Goal: Task Accomplishment & Management: Use online tool/utility

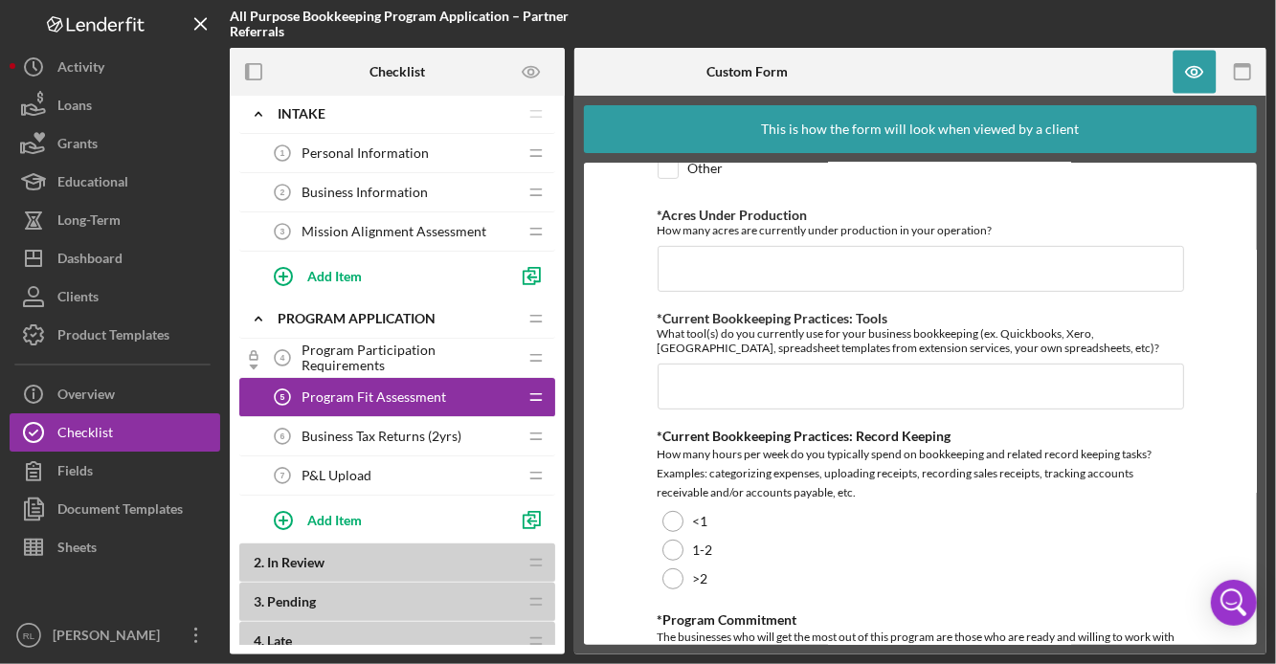
scroll to position [405, 0]
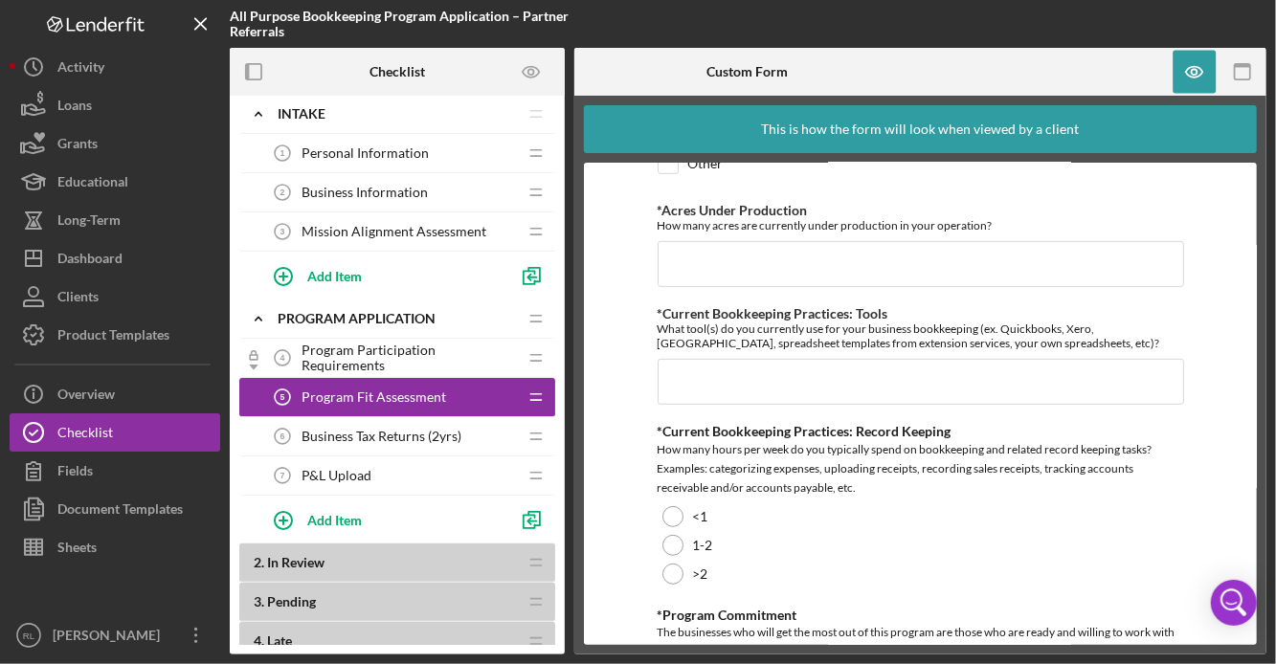
click at [369, 345] on div "Program Participation Requirements 4 Program Participation Requirements" at bounding box center [390, 358] width 254 height 38
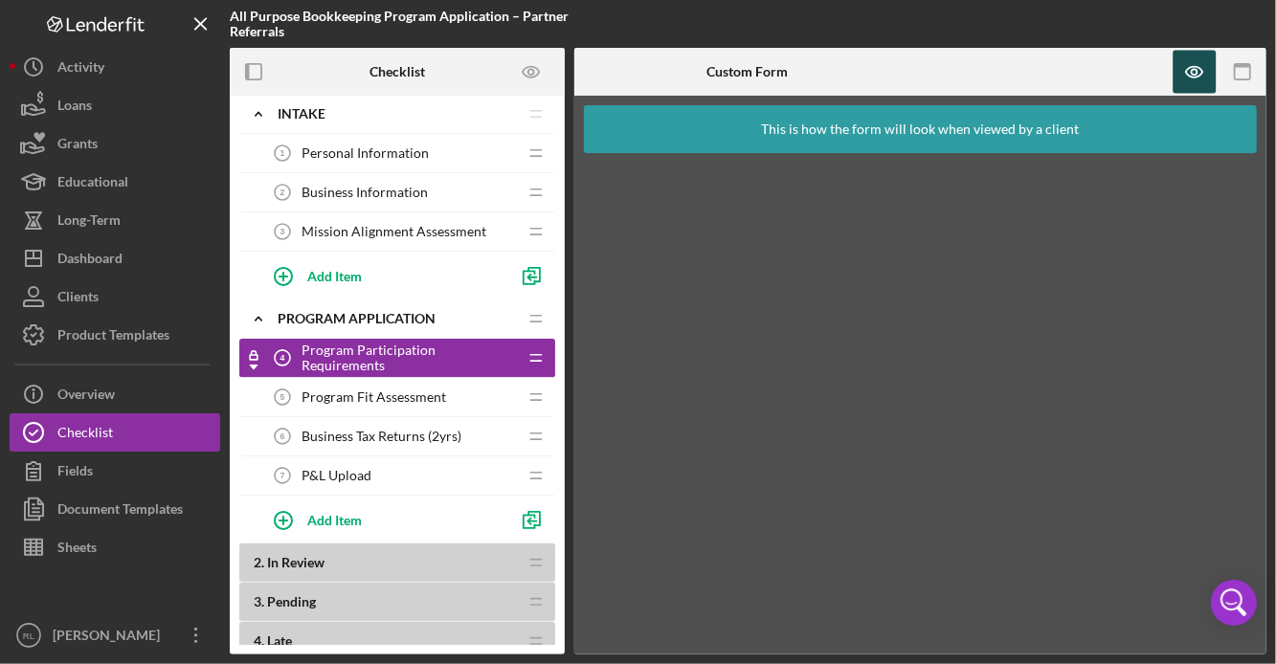
click at [1191, 75] on icon "button" at bounding box center [1194, 72] width 43 height 43
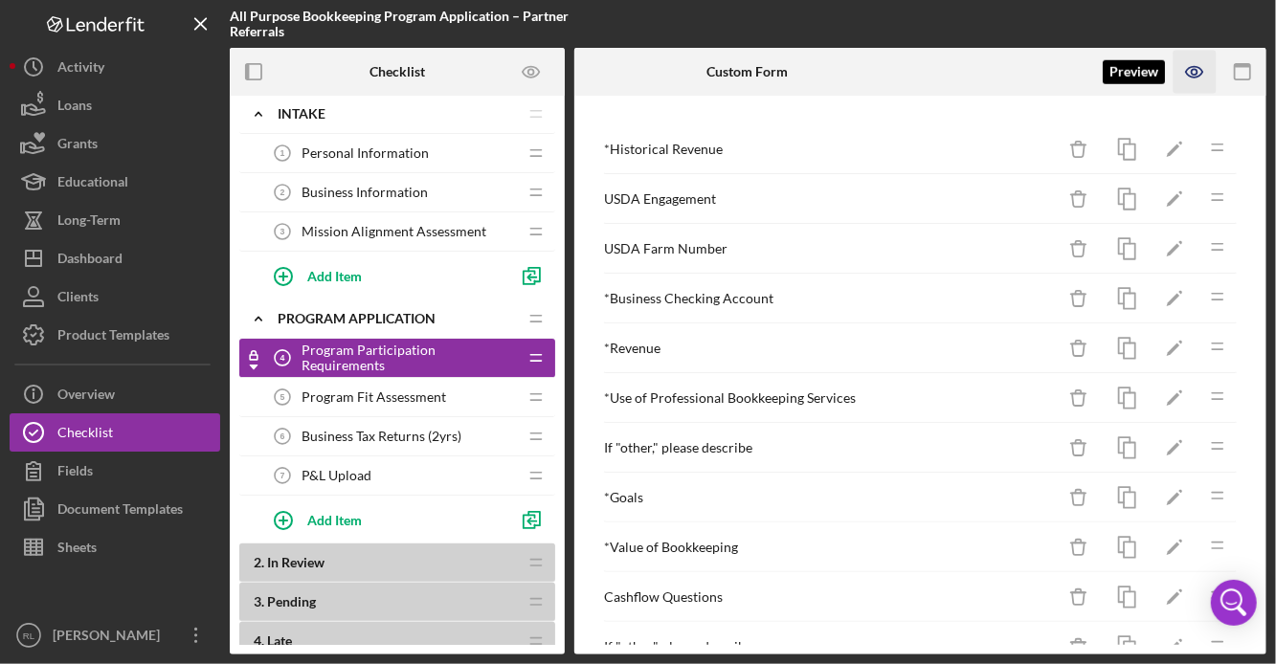
click at [1191, 75] on icon "button" at bounding box center [1194, 72] width 43 height 43
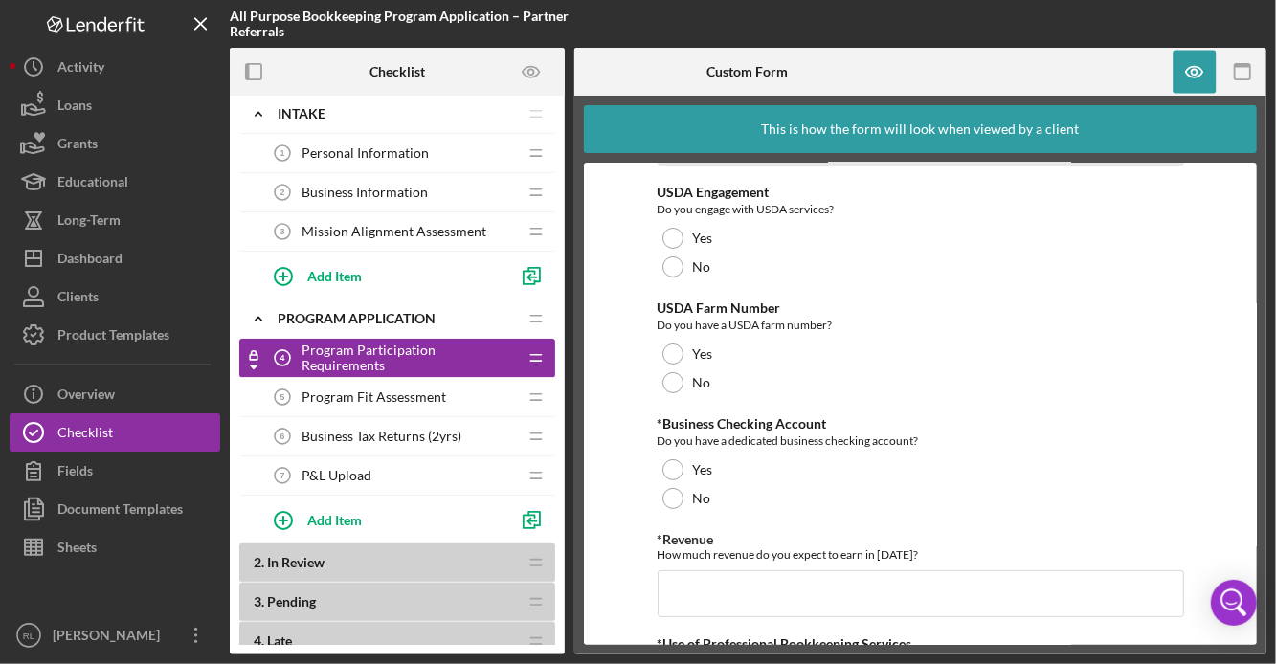
scroll to position [106, 0]
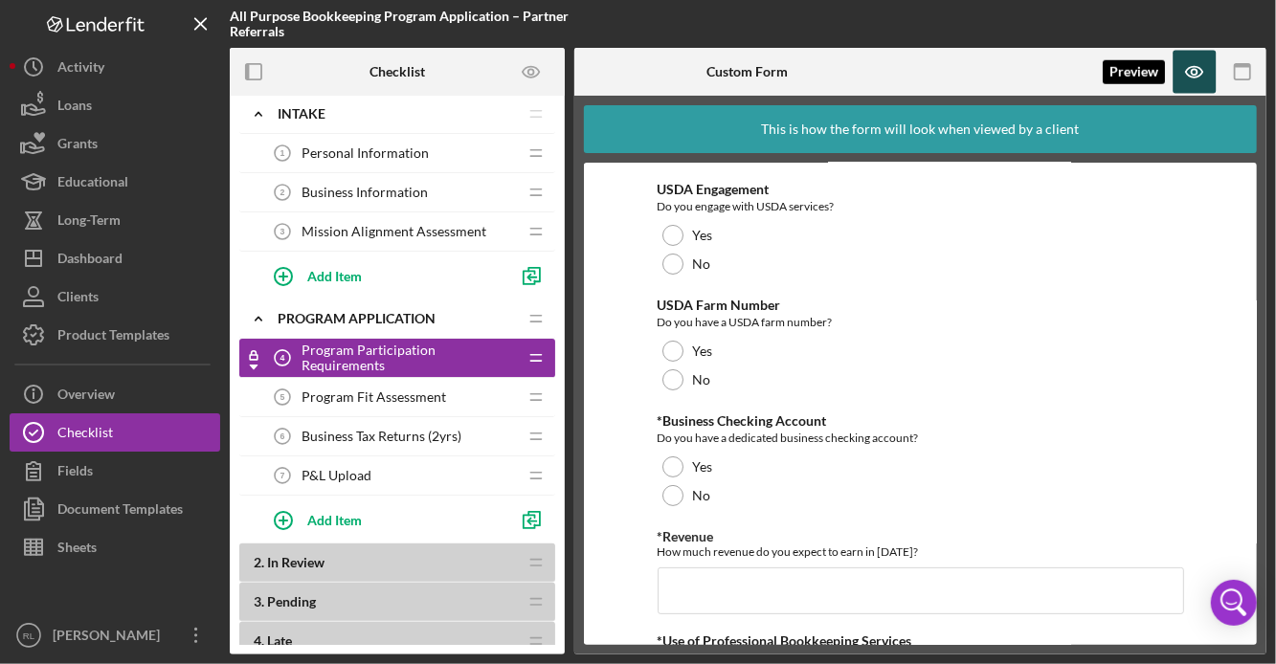
click at [1197, 62] on icon "button" at bounding box center [1194, 72] width 43 height 43
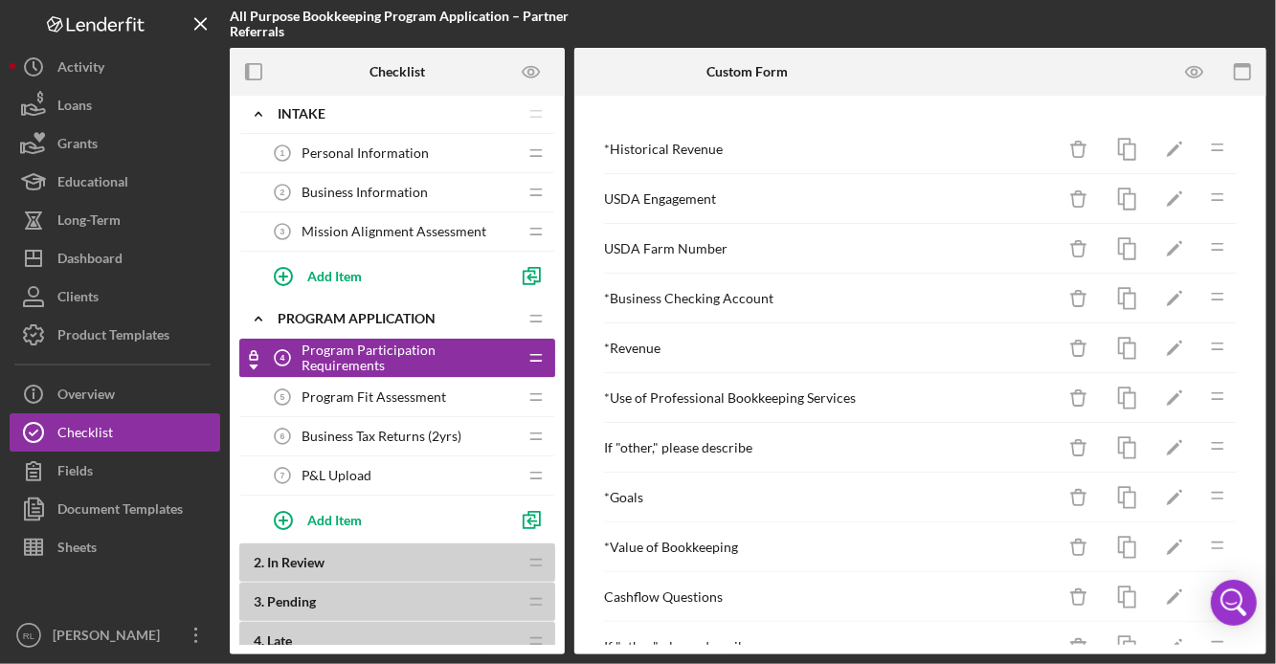
click at [739, 342] on div "* Revenue" at bounding box center [829, 348] width 451 height 15
click at [1169, 346] on icon "Icon/Edit" at bounding box center [1174, 348] width 43 height 43
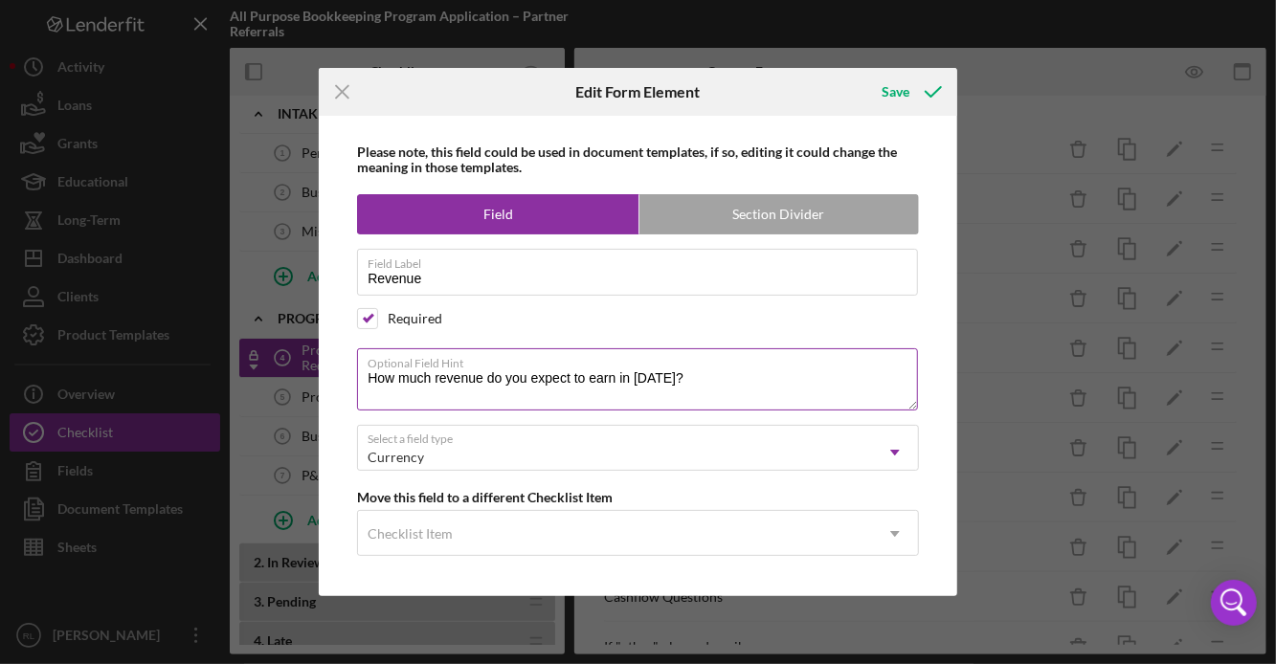
drag, startPoint x: 699, startPoint y: 381, endPoint x: 373, endPoint y: 381, distance: 325.4
click at [373, 381] on textarea "How much revenue do you expect to earn in [DATE]?" at bounding box center [637, 378] width 561 height 61
click at [415, 382] on textarea "How much revenue do you expect to earn in [DATE]?" at bounding box center [637, 378] width 561 height 61
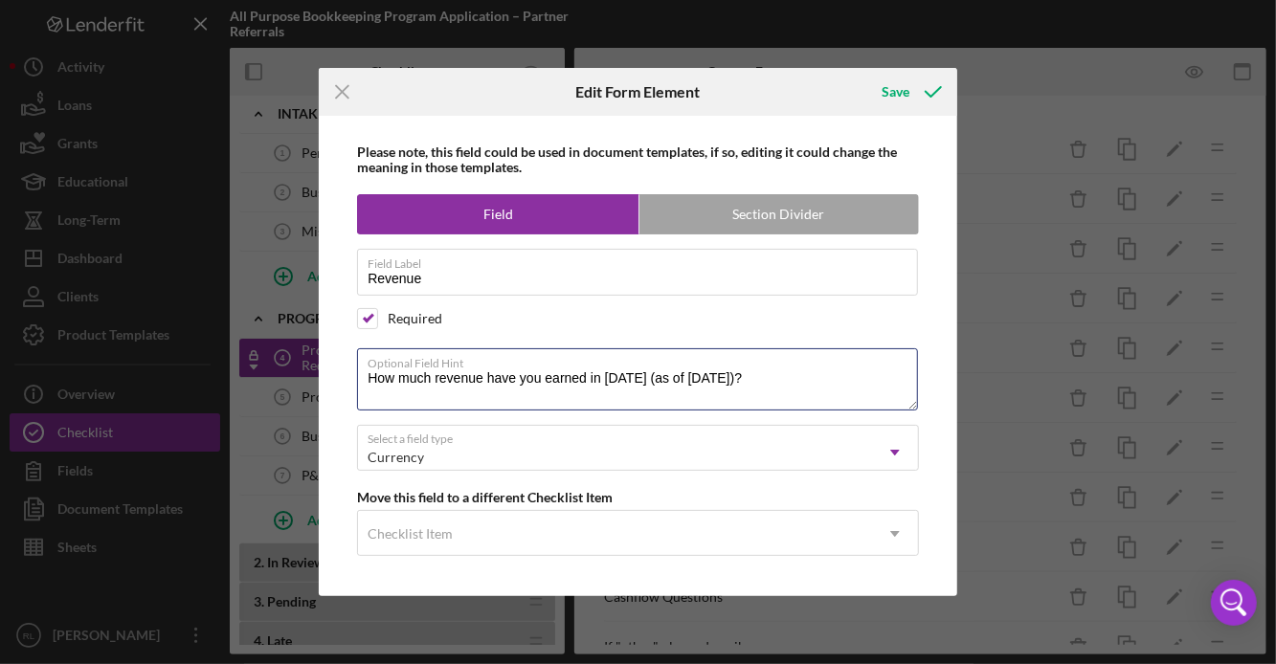
type textarea "How much revenue have you earned in [DATE] (as of [DATE])?"
click at [499, 383] on textarea "How much revenue have you earned in [DATE] (as of [DATE])?" at bounding box center [637, 378] width 561 height 61
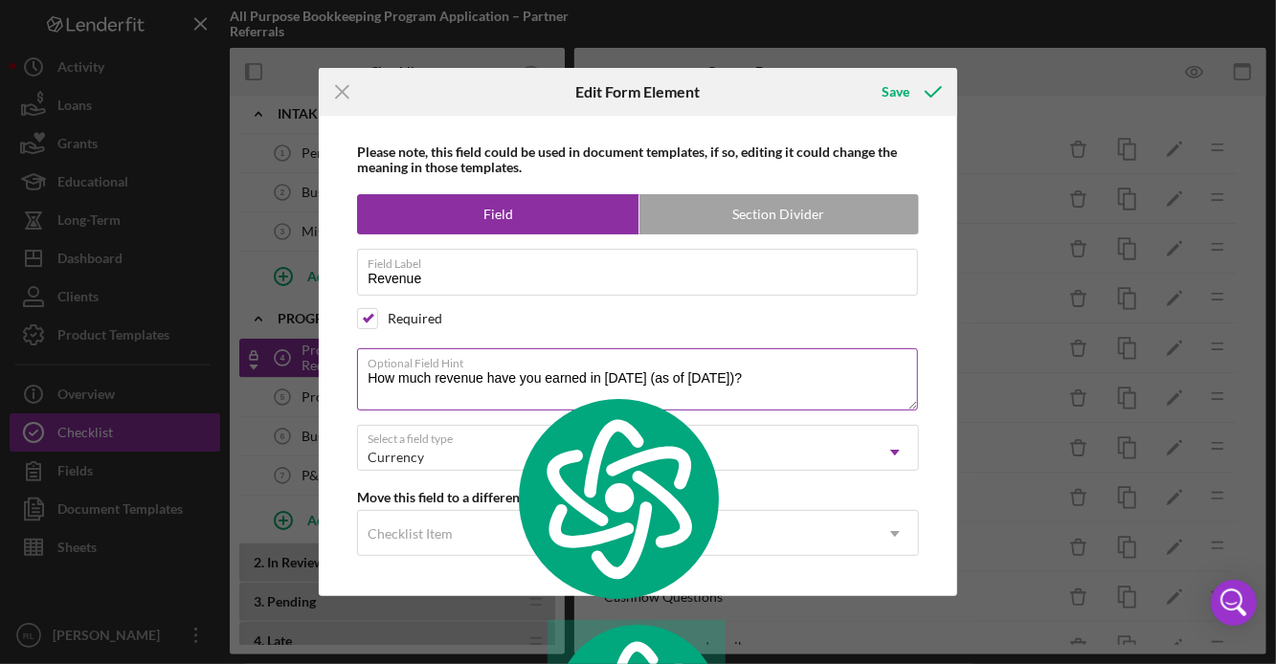
click at [825, 375] on textarea "How much revenue have you earned in [DATE] (as of [DATE])?" at bounding box center [637, 378] width 561 height 61
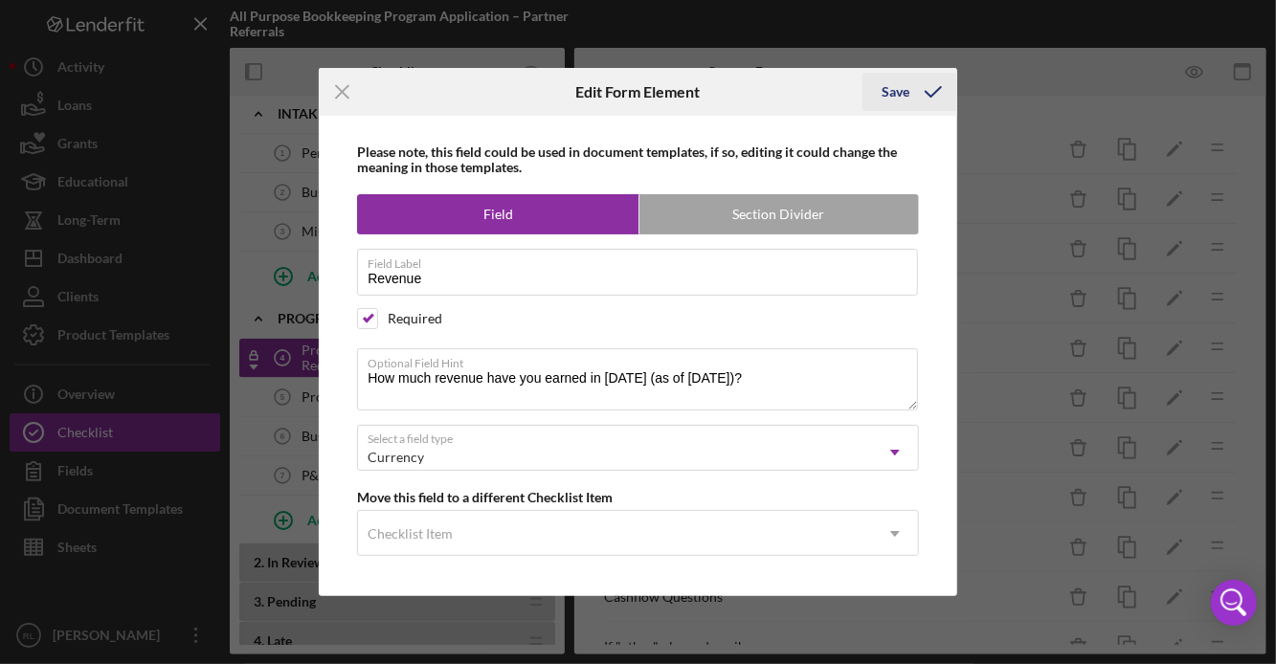
click at [923, 88] on icon "submit" at bounding box center [933, 92] width 48 height 48
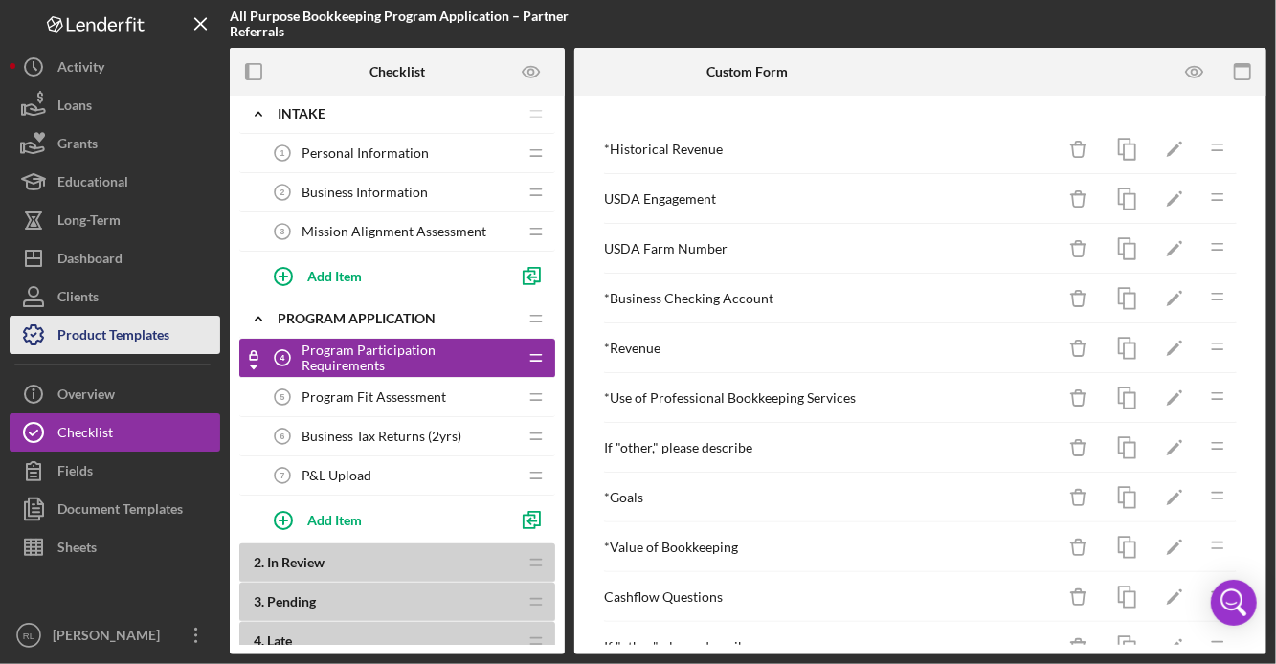
click at [85, 342] on div "Product Templates" at bounding box center [113, 337] width 112 height 43
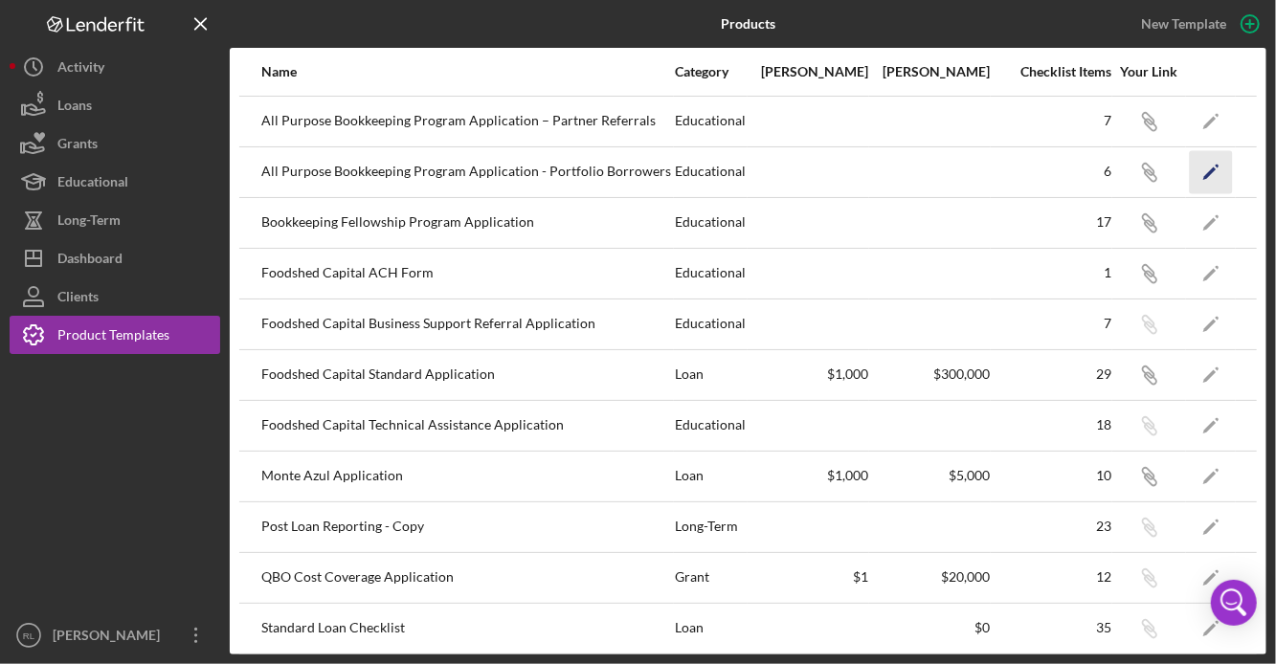
click at [1207, 171] on icon "Icon/Edit" at bounding box center [1211, 171] width 43 height 43
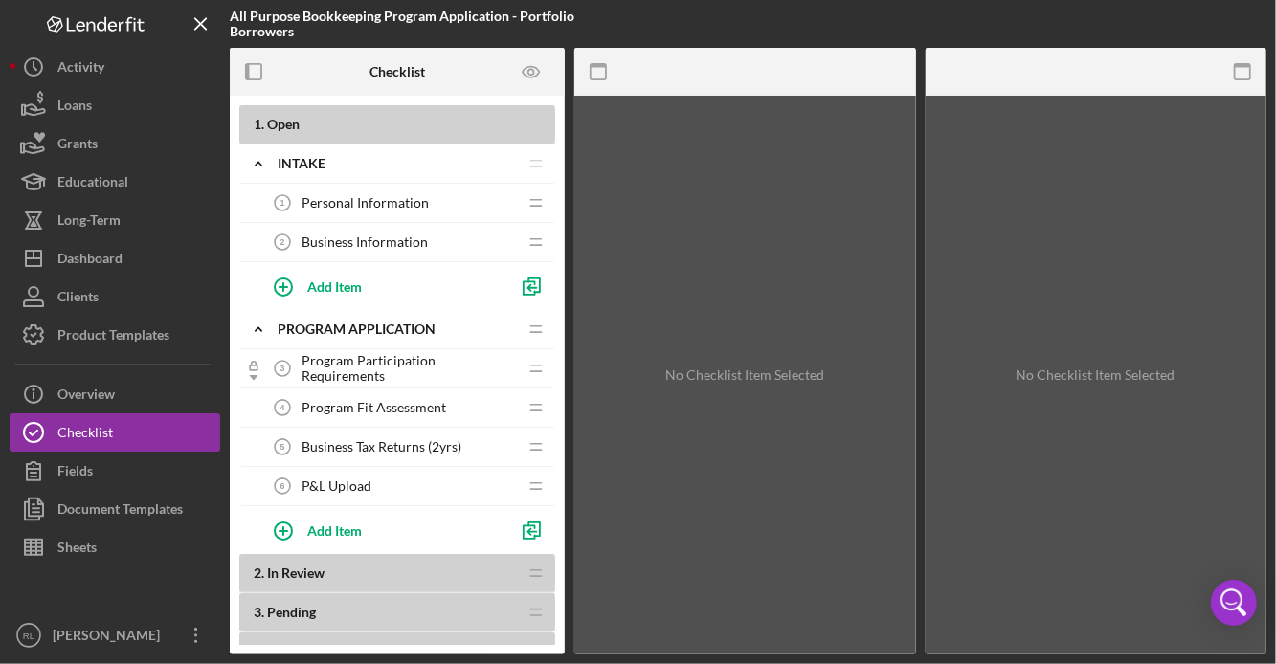
click at [418, 401] on span "Program Fit Assessment" at bounding box center [374, 407] width 145 height 15
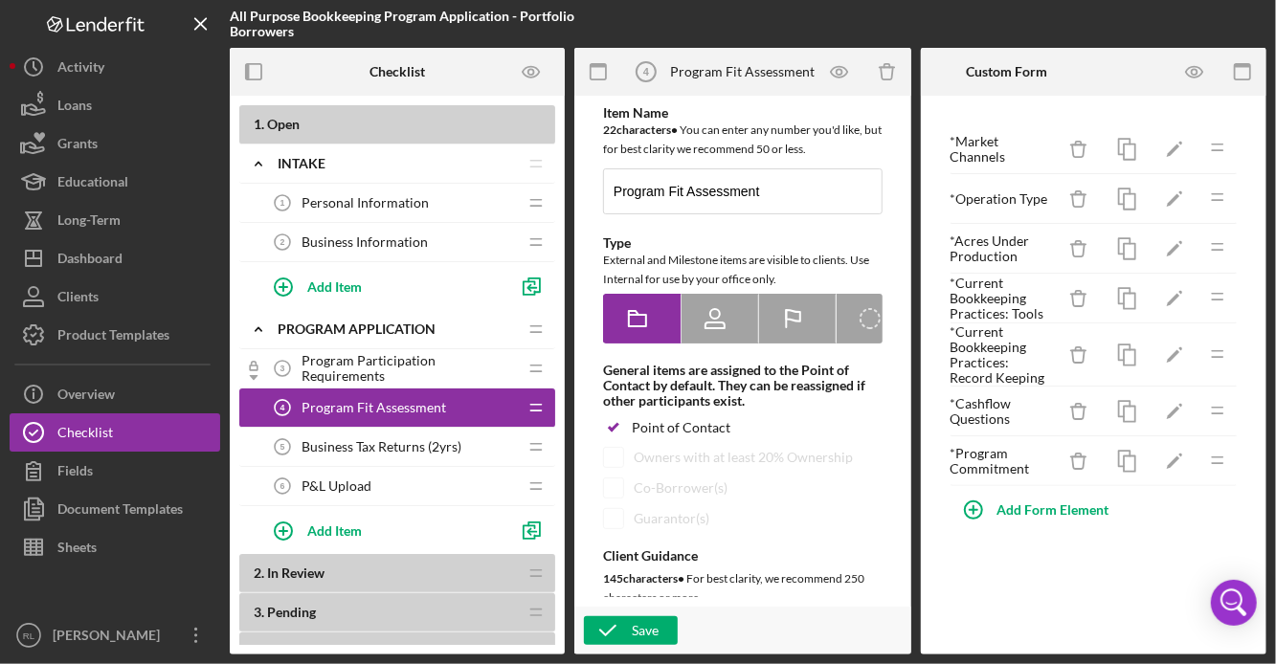
click at [381, 369] on span "Program Participation Requirements" at bounding box center [409, 368] width 215 height 31
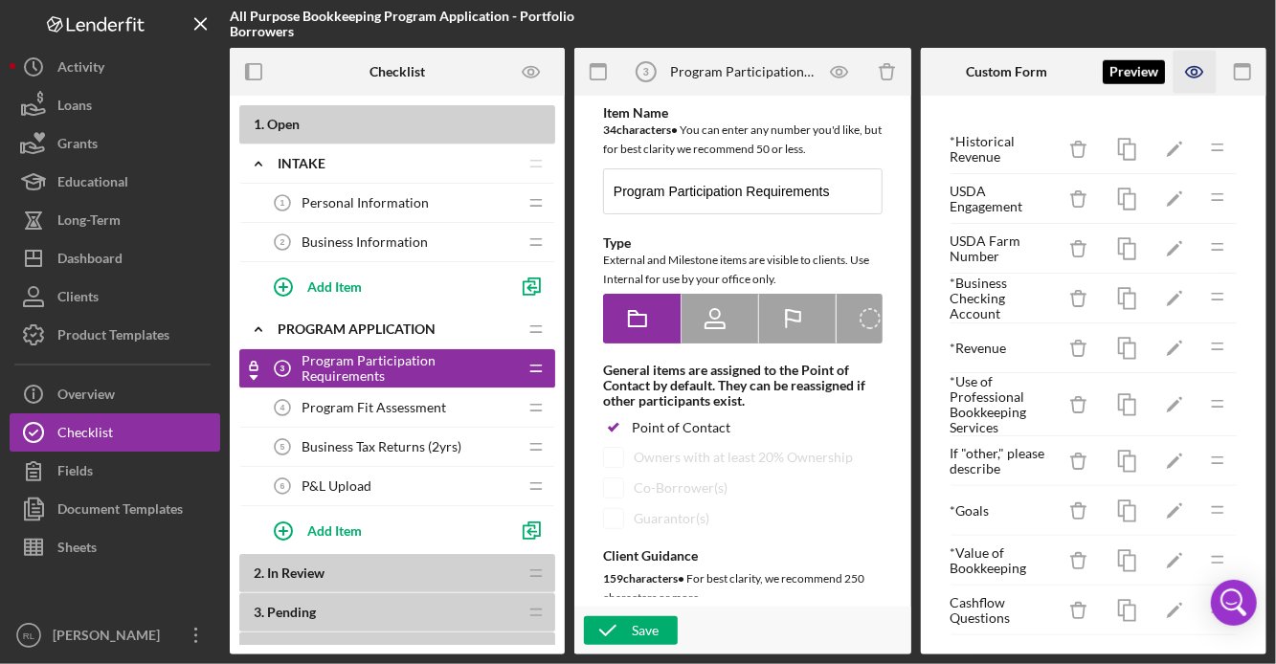
click at [1198, 64] on icon "button" at bounding box center [1194, 72] width 43 height 43
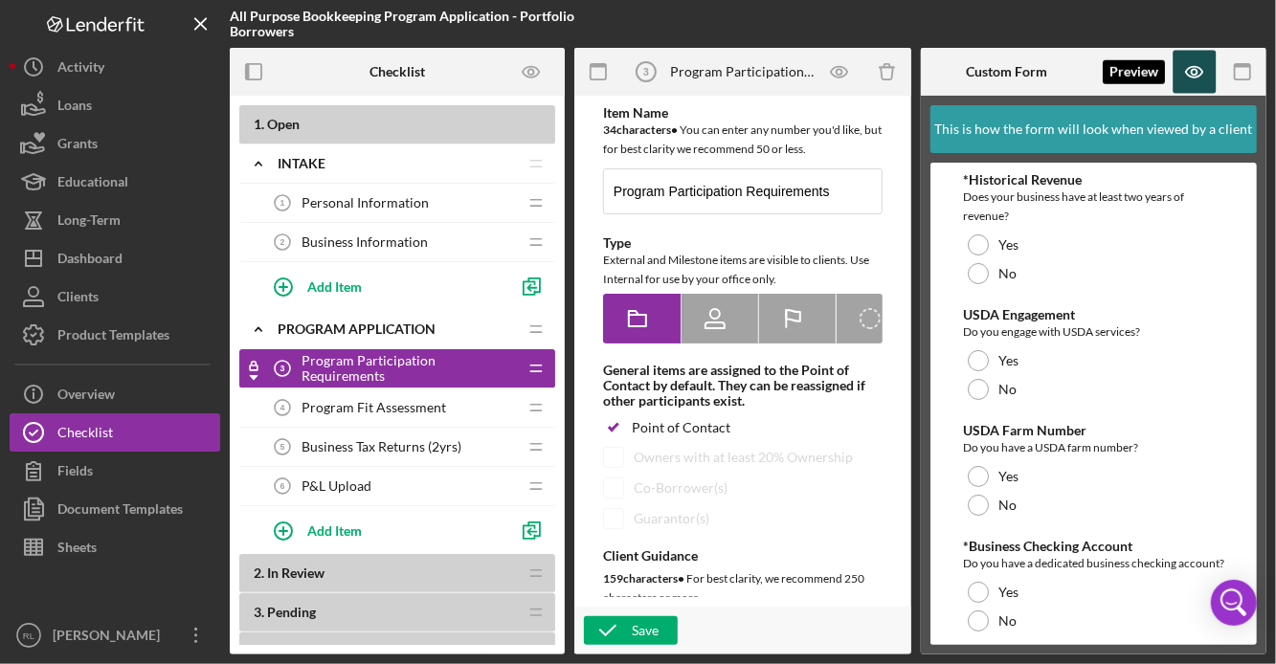
click at [1191, 78] on icon "button" at bounding box center [1194, 72] width 43 height 43
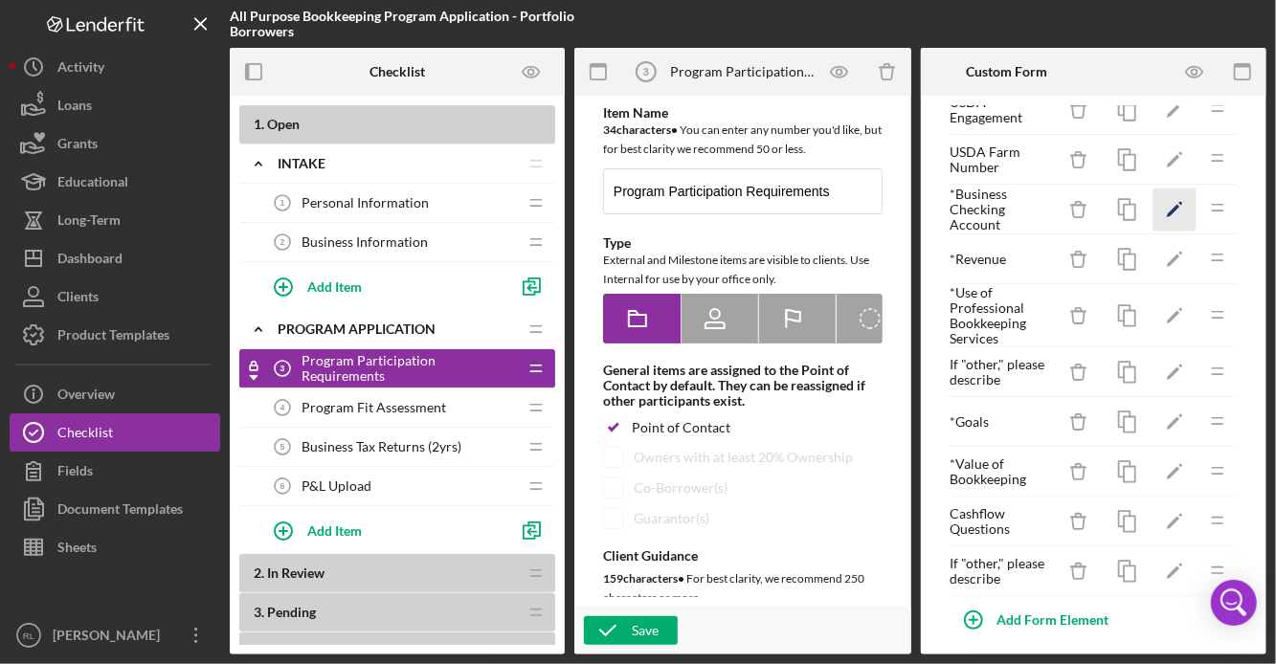
scroll to position [91, 0]
click at [1173, 306] on icon "Icon/Edit" at bounding box center [1174, 314] width 43 height 43
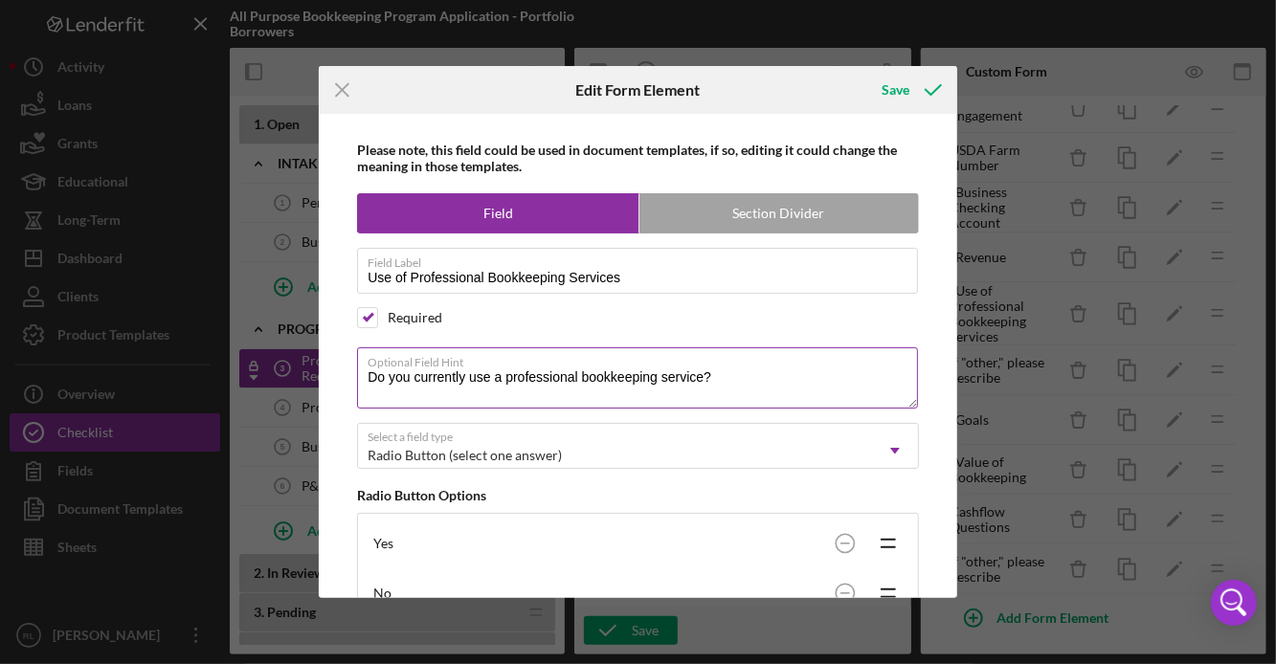
click at [532, 380] on textarea "Do you currently use a professional bookkeeping service?" at bounding box center [637, 377] width 561 height 61
click at [886, 88] on div "Save" at bounding box center [896, 90] width 28 height 38
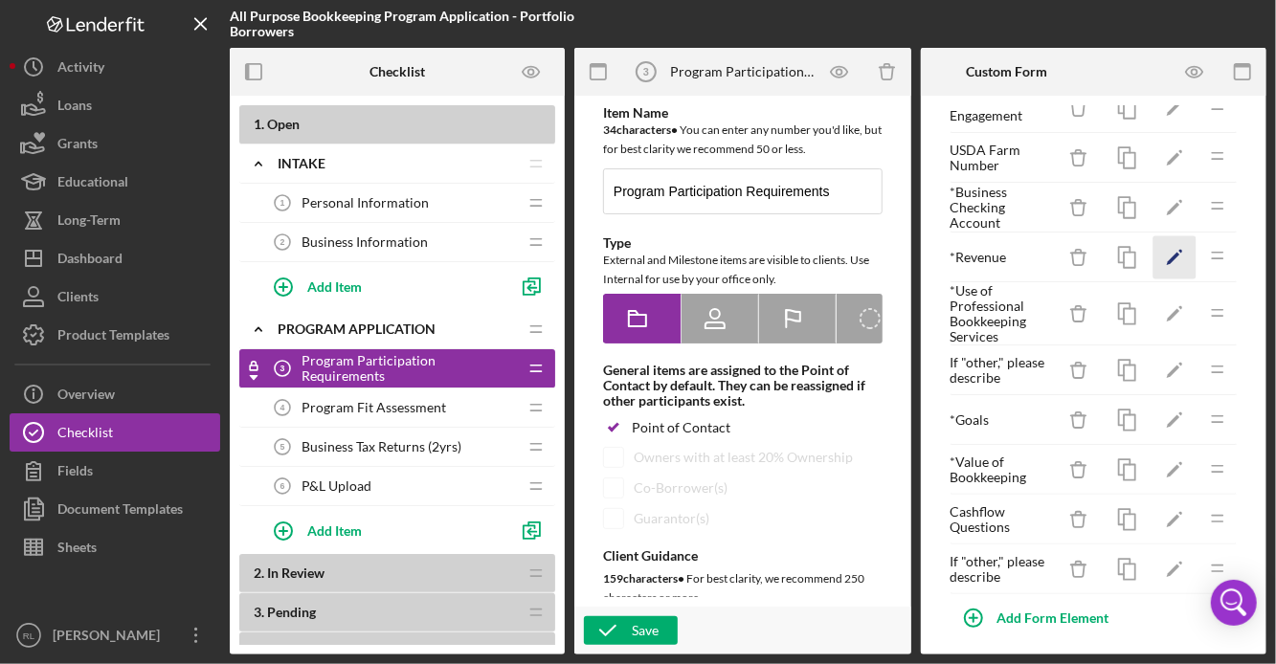
click at [1173, 253] on polygon "button" at bounding box center [1173, 259] width 13 height 13
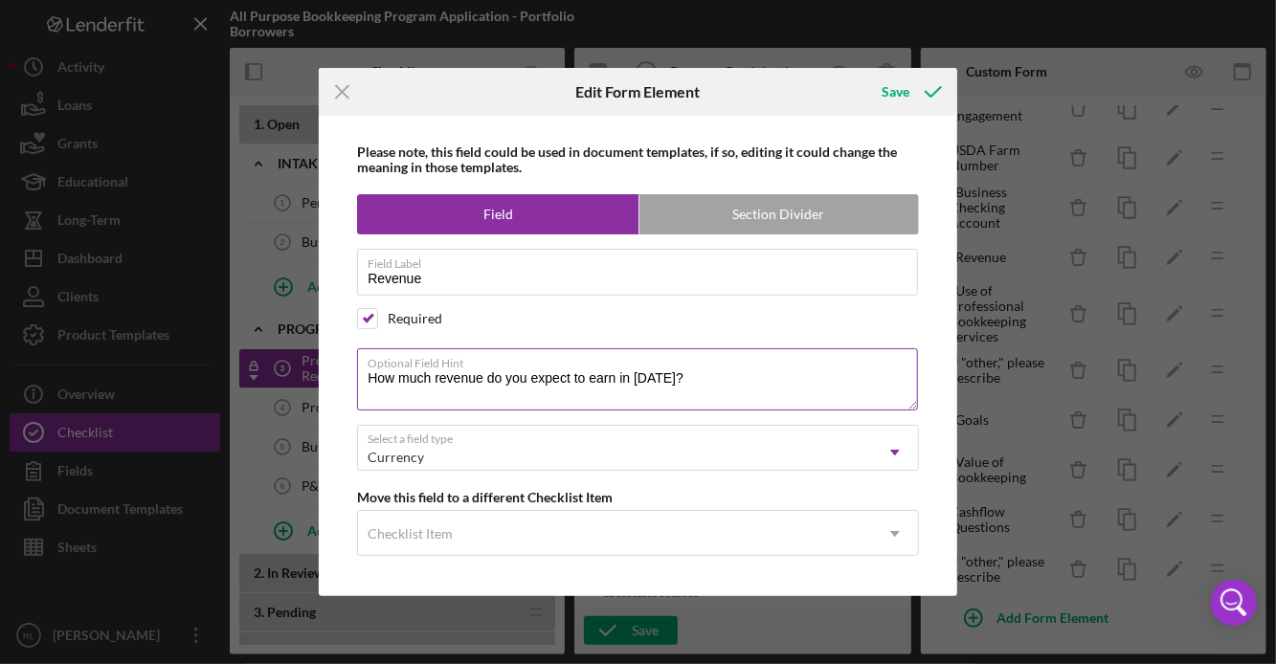
click at [479, 385] on textarea "How much revenue do you expect to earn in [DATE]?" at bounding box center [637, 378] width 561 height 61
paste textarea "have you earned in [DATE] (as of [DATE])"
type textarea "How much revenue have you earned in [DATE] (as of [DATE])?"
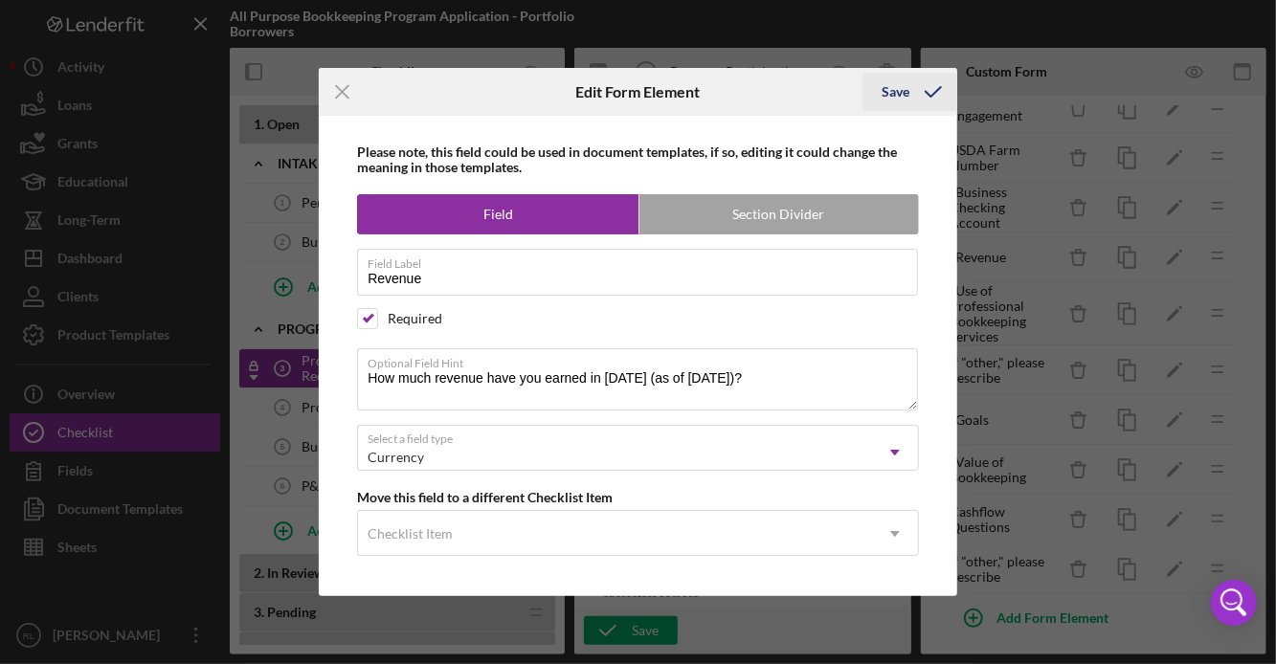
click at [908, 84] on div "Save" at bounding box center [896, 92] width 28 height 38
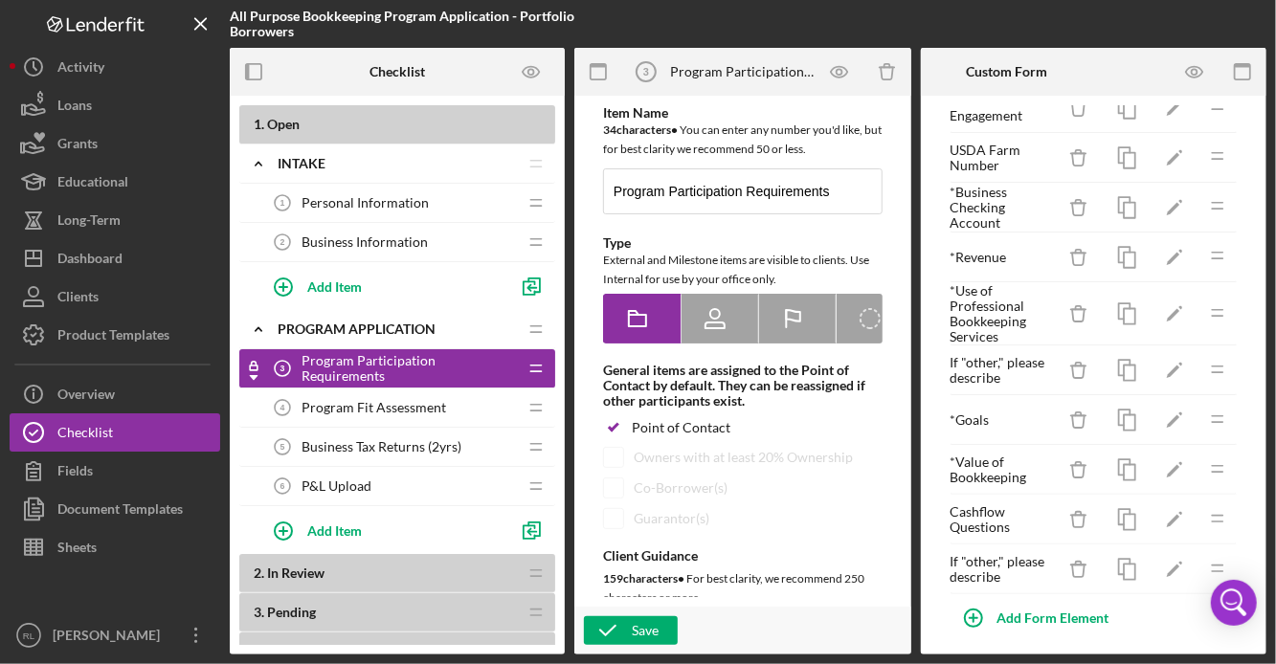
click at [331, 400] on span "Program Fit Assessment" at bounding box center [374, 407] width 145 height 15
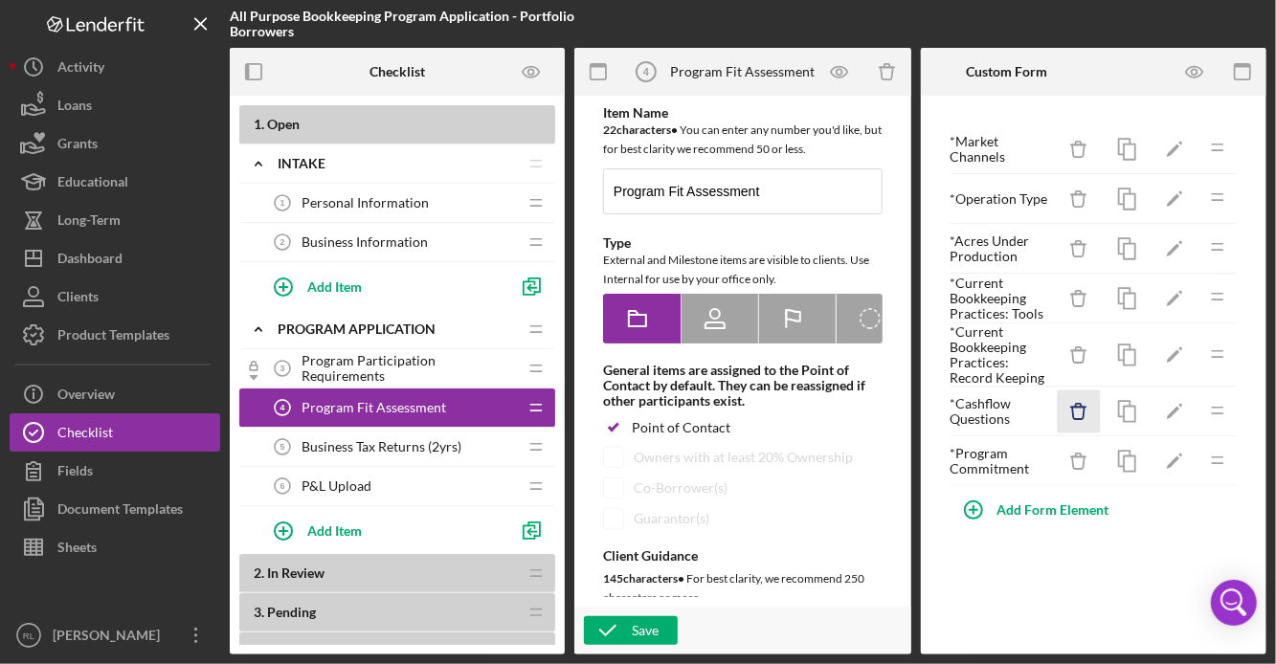
click at [1086, 410] on icon "Icon/Delete" at bounding box center [1079, 412] width 43 height 43
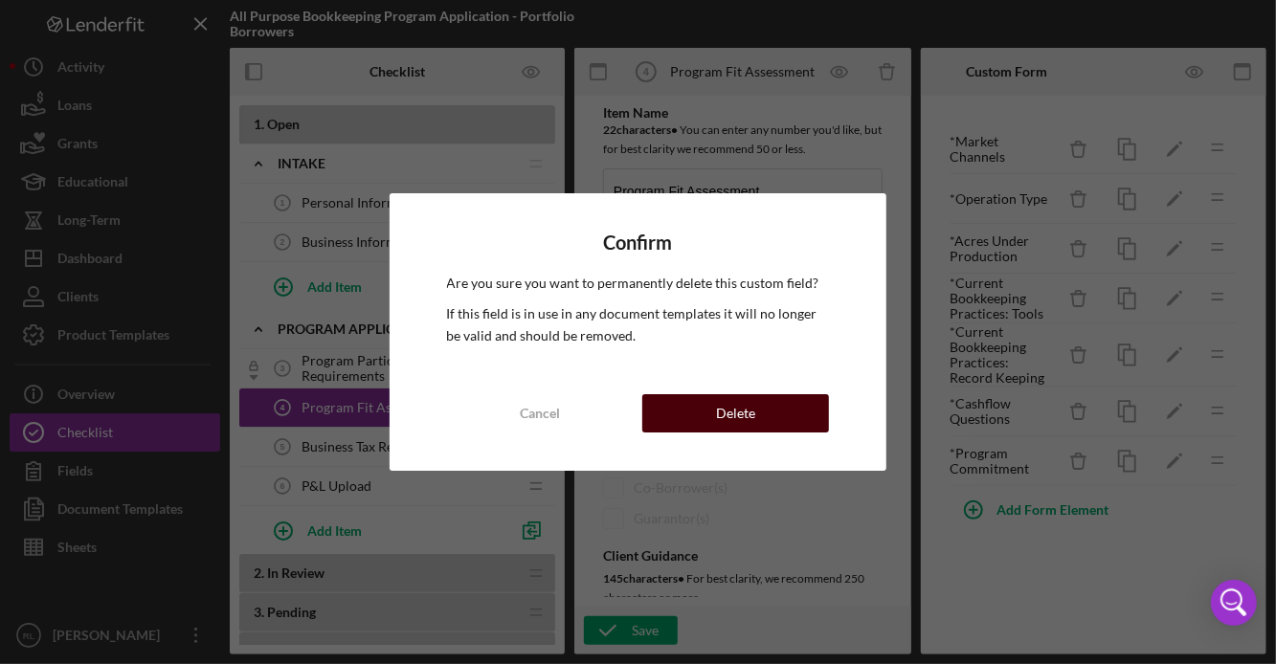
click at [738, 406] on div "Delete" at bounding box center [735, 413] width 39 height 38
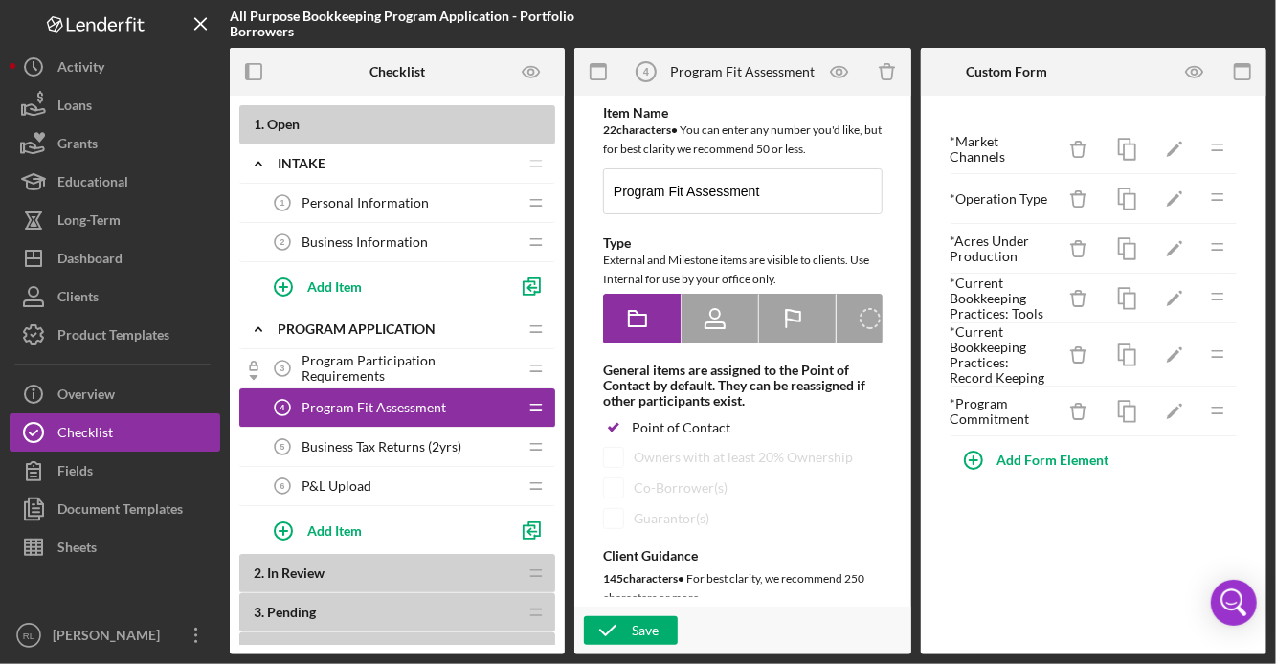
click at [430, 362] on span "Program Participation Requirements" at bounding box center [409, 368] width 215 height 31
